Goal: Task Accomplishment & Management: Complete application form

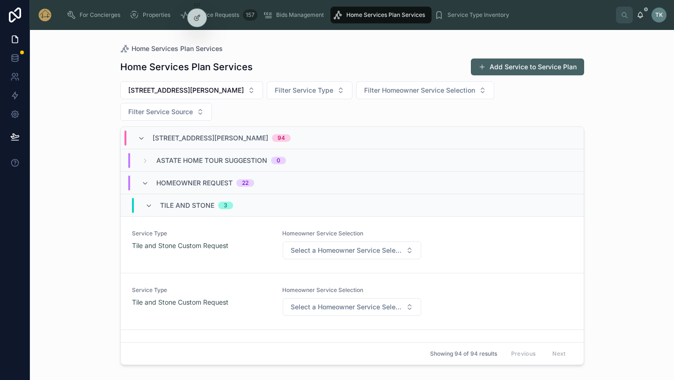
click at [92, 20] on div "For Concierges" at bounding box center [95, 14] width 58 height 15
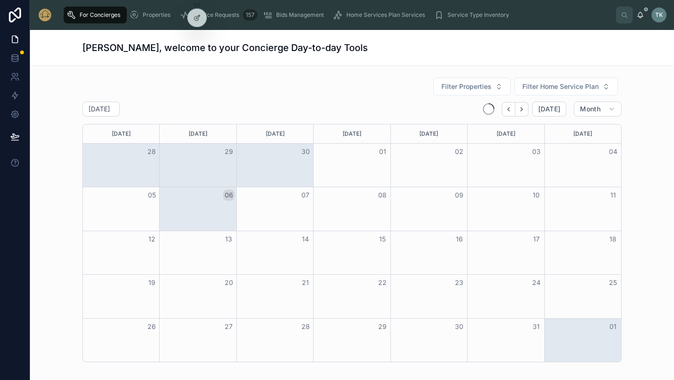
click at [92, 15] on span "For Concierges" at bounding box center [100, 14] width 41 height 7
click at [236, 15] on span "Service Requests" at bounding box center [216, 14] width 46 height 7
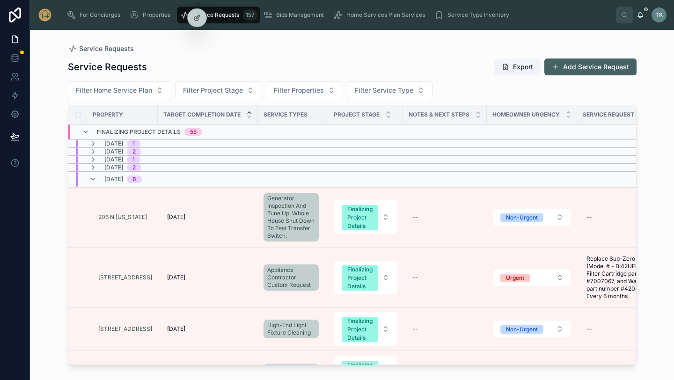
click at [563, 65] on button "Add Service Request" at bounding box center [590, 66] width 92 height 17
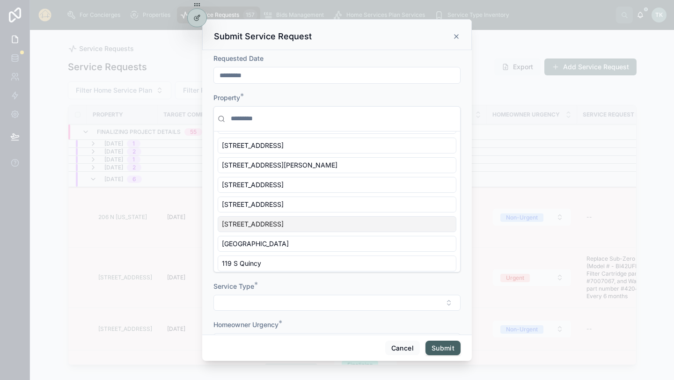
click at [303, 225] on div "[STREET_ADDRESS]" at bounding box center [337, 224] width 239 height 16
click at [444, 354] on button "Submit" at bounding box center [442, 348] width 35 height 15
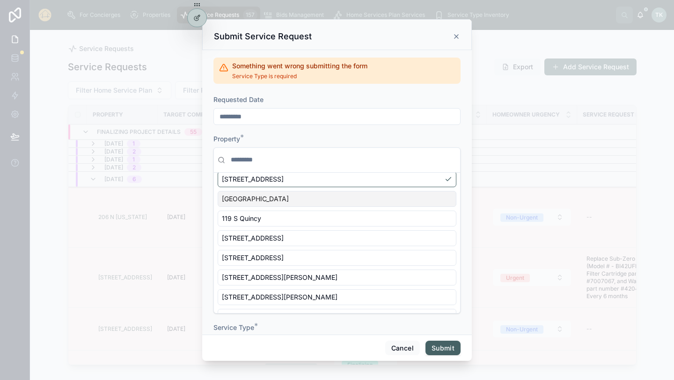
scroll to position [230, 0]
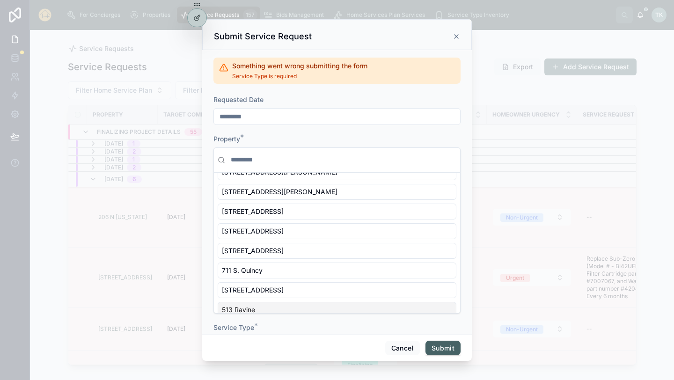
click at [360, 323] on div "Service Type *" at bounding box center [336, 327] width 247 height 9
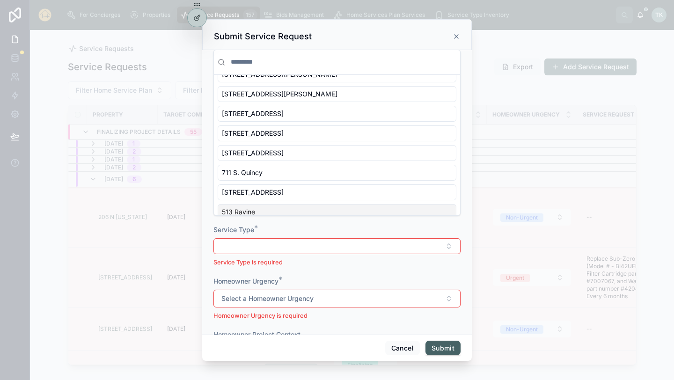
scroll to position [103, 0]
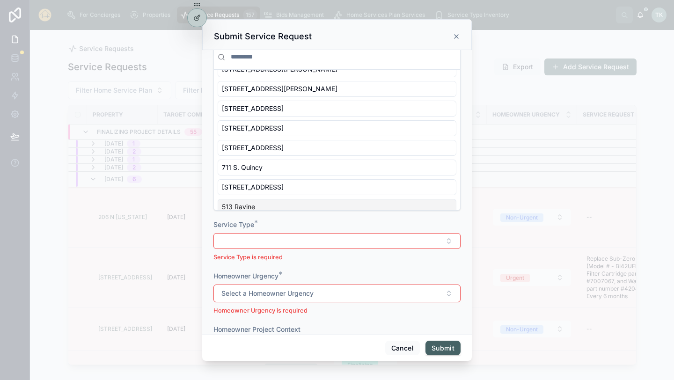
click at [330, 243] on button "Select Button" at bounding box center [336, 241] width 247 height 16
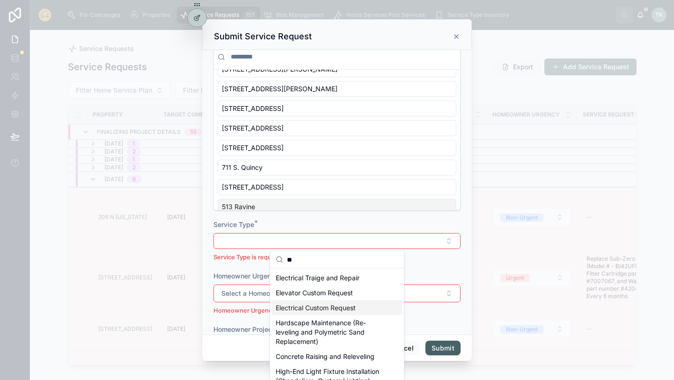
type input "**"
click at [338, 306] on span "Electrical Custom Request" at bounding box center [316, 307] width 80 height 9
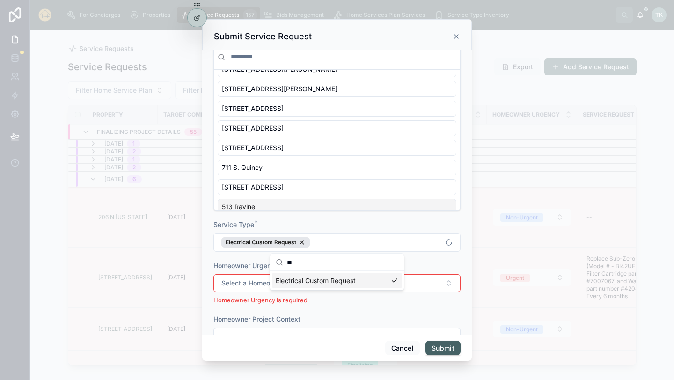
click at [313, 281] on div "For Concierges Properties Service Requests 157 Bids Management Home Services Pl…" at bounding box center [352, 190] width 644 height 380
click at [313, 286] on span "Select a Homeowner Urgency" at bounding box center [267, 282] width 92 height 9
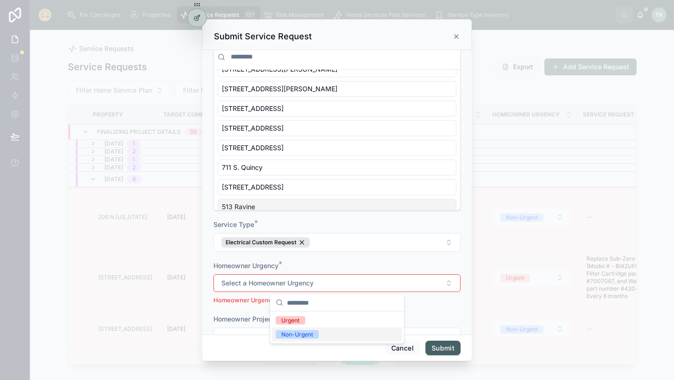
click at [312, 336] on div "Non-Urgent" at bounding box center [297, 334] width 32 height 8
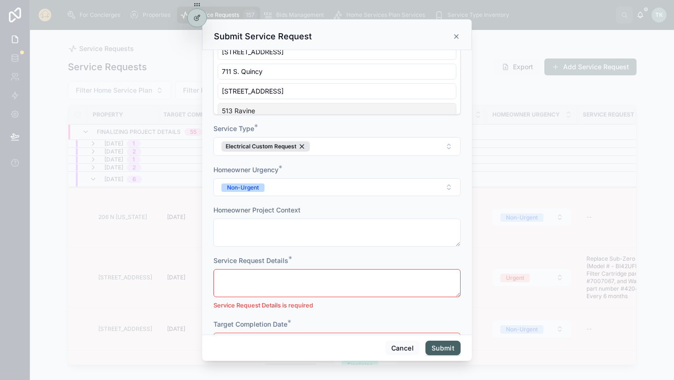
scroll to position [200, 0]
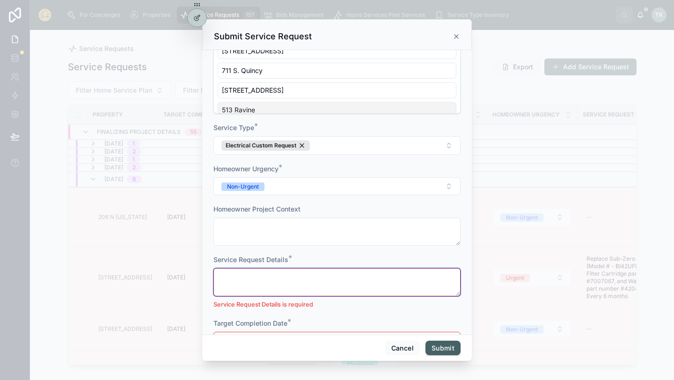
click at [306, 276] on textarea at bounding box center [336, 282] width 247 height 28
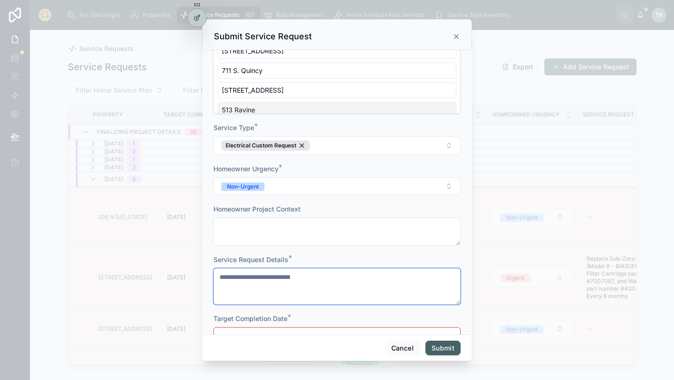
paste textarea "**********"
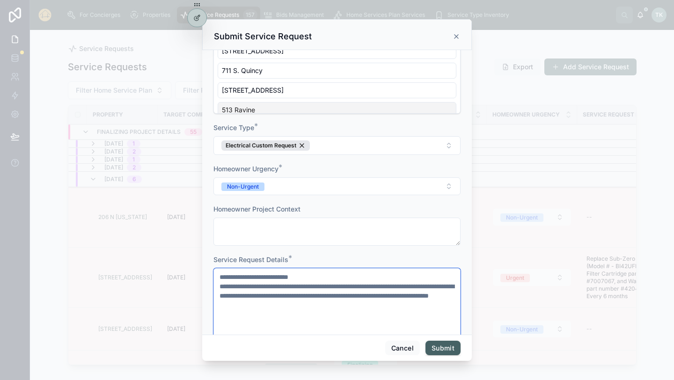
type textarea "**********"
click at [398, 251] on form "**********" at bounding box center [336, 242] width 247 height 694
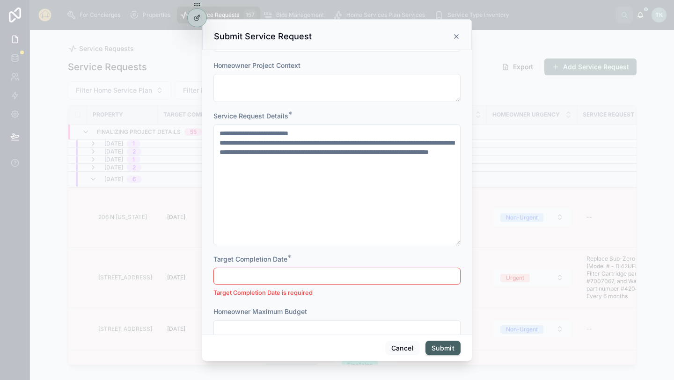
scroll to position [345, 0]
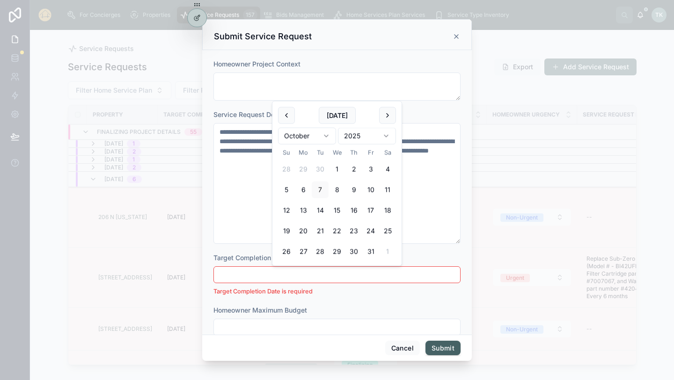
click at [384, 278] on input "text" at bounding box center [337, 274] width 246 height 13
click at [385, 210] on button "18" at bounding box center [387, 210] width 17 height 17
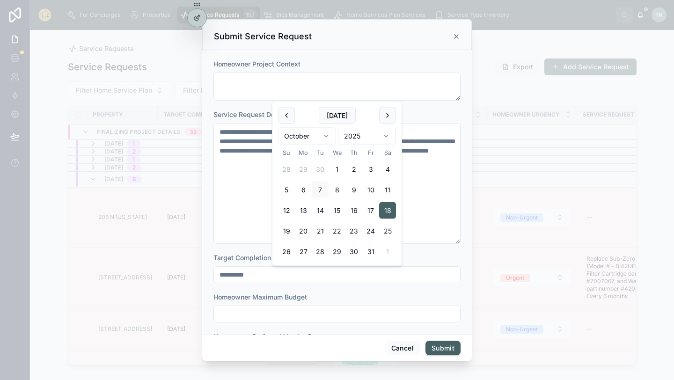
type input "**********"
click at [434, 353] on button "Submit" at bounding box center [442, 348] width 35 height 15
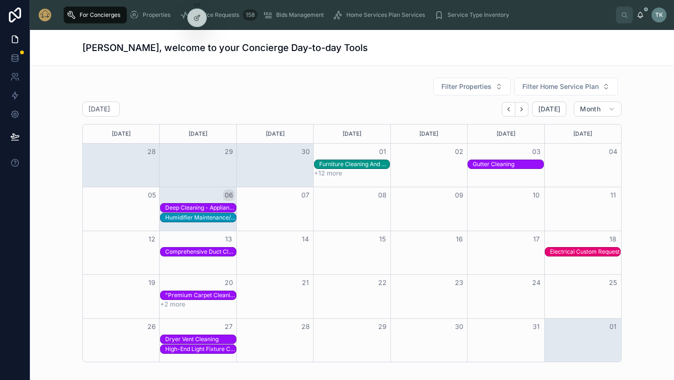
click at [158, 15] on span "Properties" at bounding box center [157, 14] width 28 height 7
